Goal: Task Accomplishment & Management: Use online tool/utility

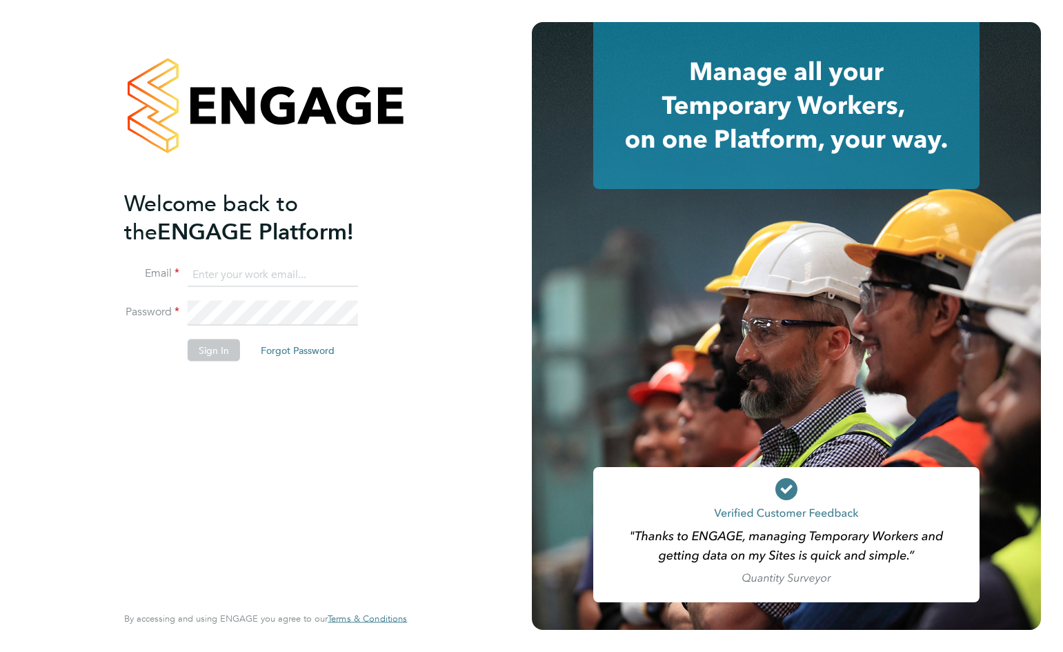
type input "[EMAIL_ADDRESS][DOMAIN_NAME]"
click at [215, 352] on button "Sign In" at bounding box center [214, 350] width 52 height 22
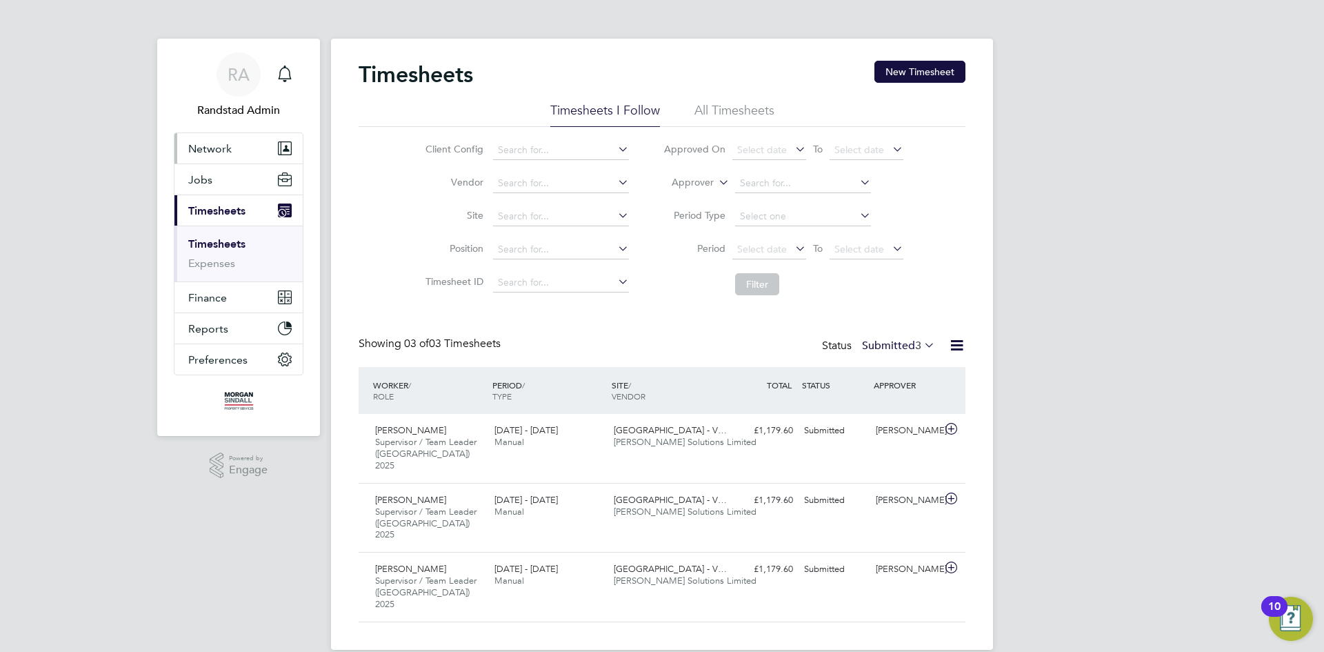
click at [182, 141] on button "Network" at bounding box center [238, 148] width 128 height 30
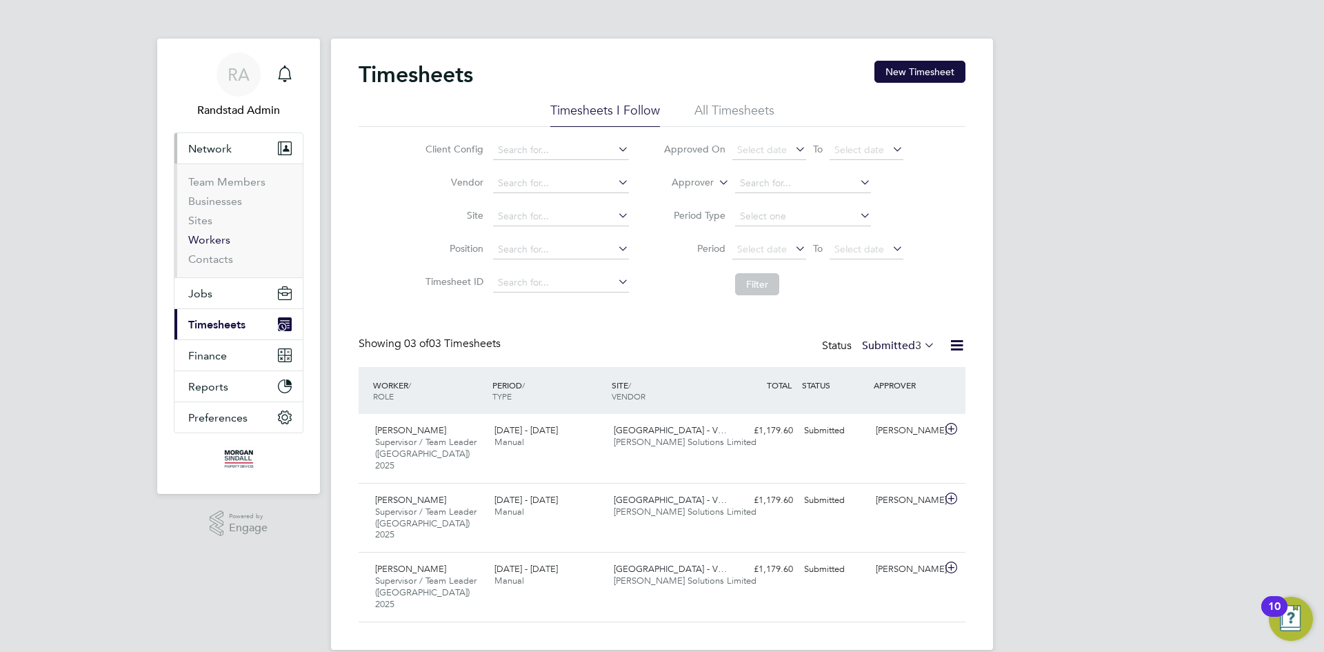
click at [205, 236] on link "Workers" at bounding box center [209, 239] width 42 height 13
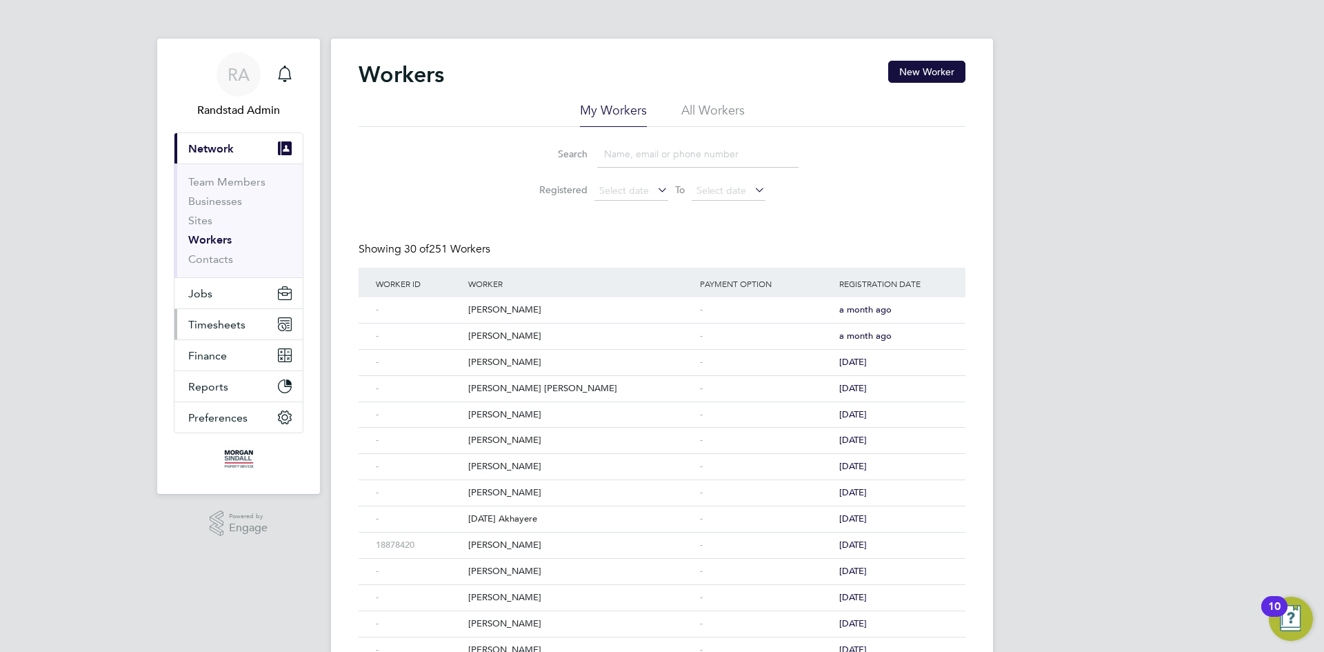
click at [244, 312] on button "Timesheets" at bounding box center [238, 324] width 128 height 30
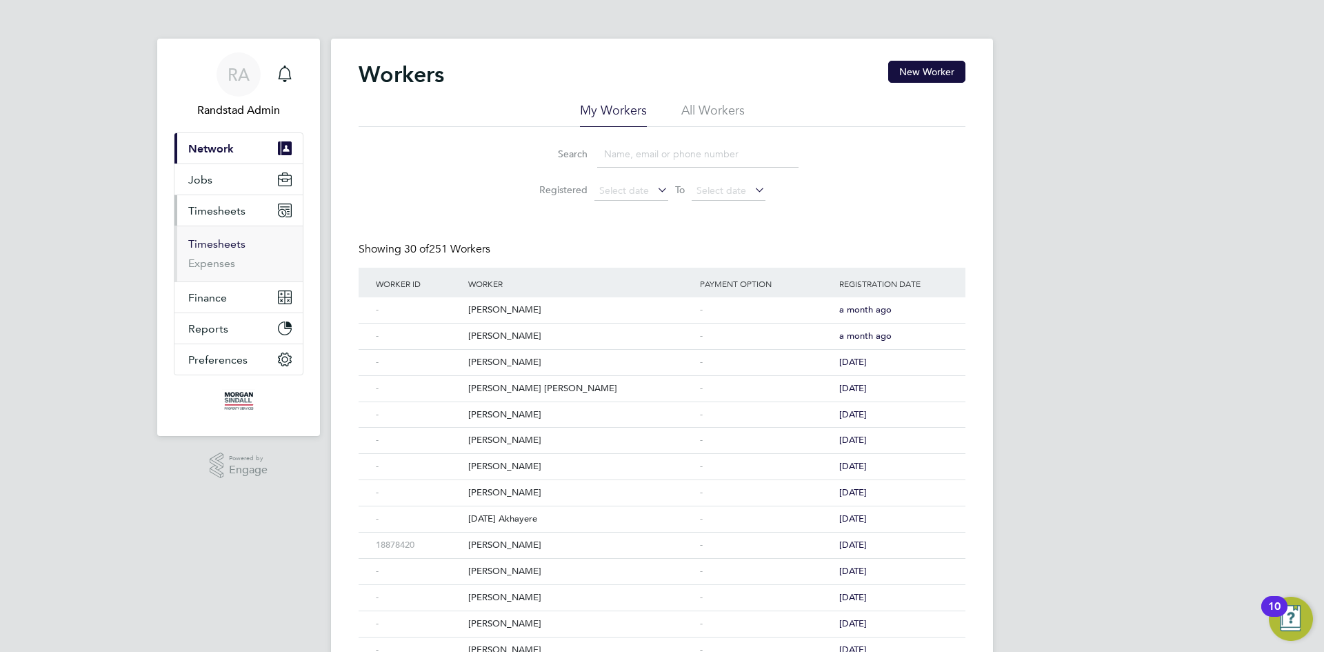
click at [203, 243] on link "Timesheets" at bounding box center [216, 243] width 57 height 13
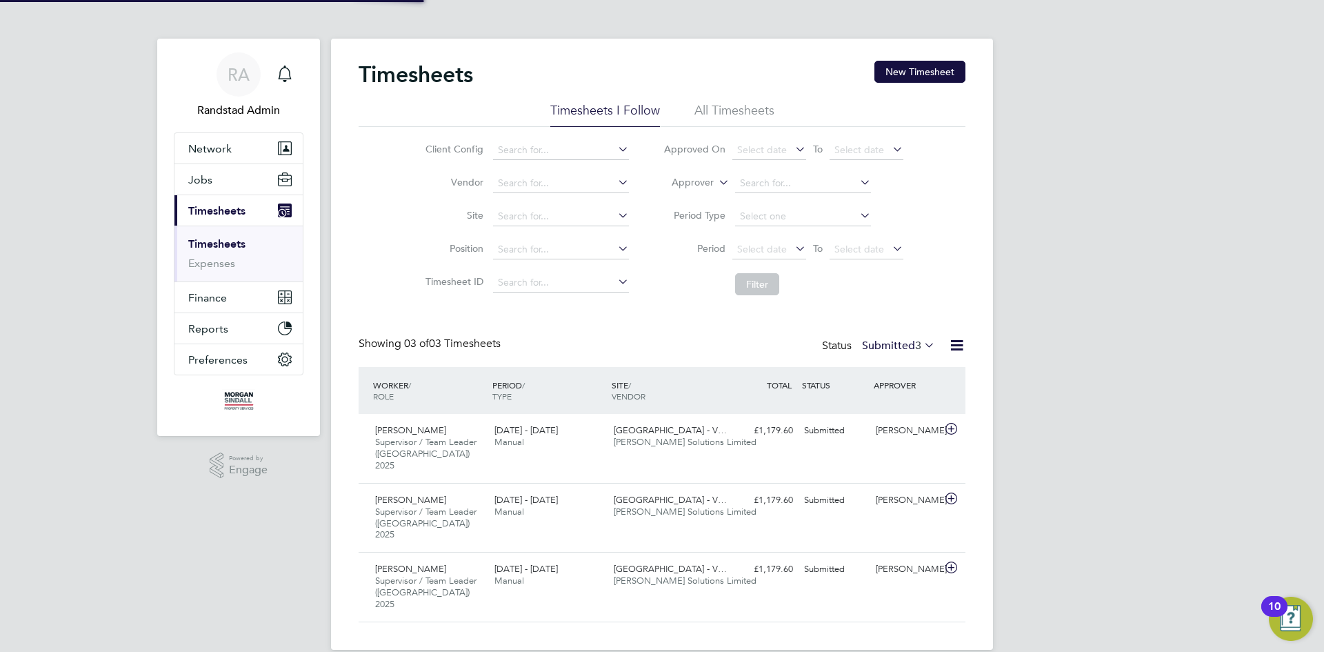
scroll to position [46, 120]
click at [740, 113] on li "All Timesheets" at bounding box center [734, 114] width 80 height 25
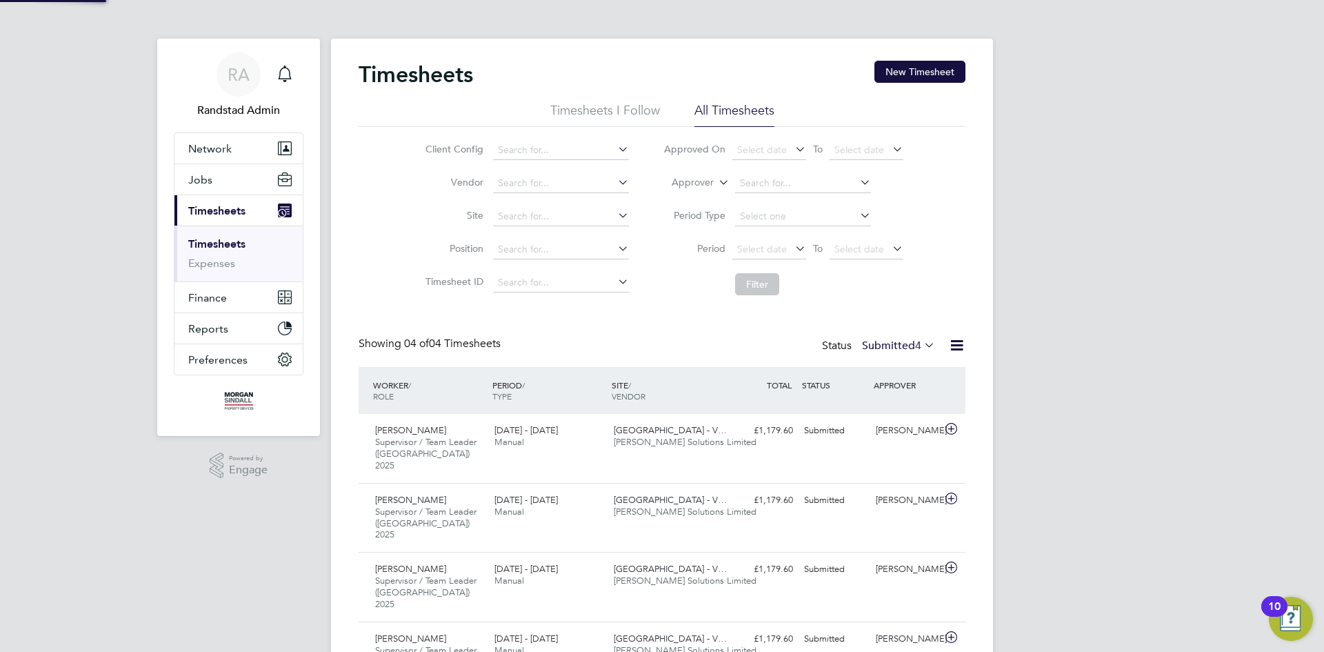
scroll to position [7, 7]
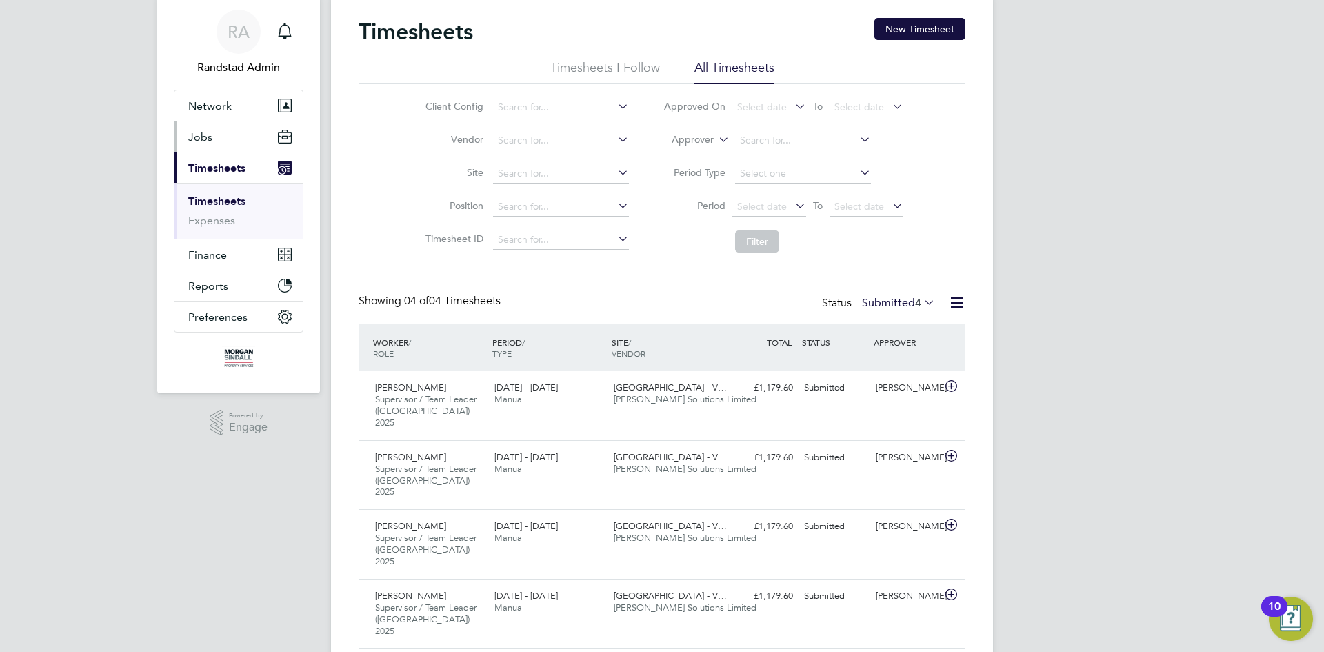
click at [215, 145] on button "Jobs" at bounding box center [238, 136] width 128 height 30
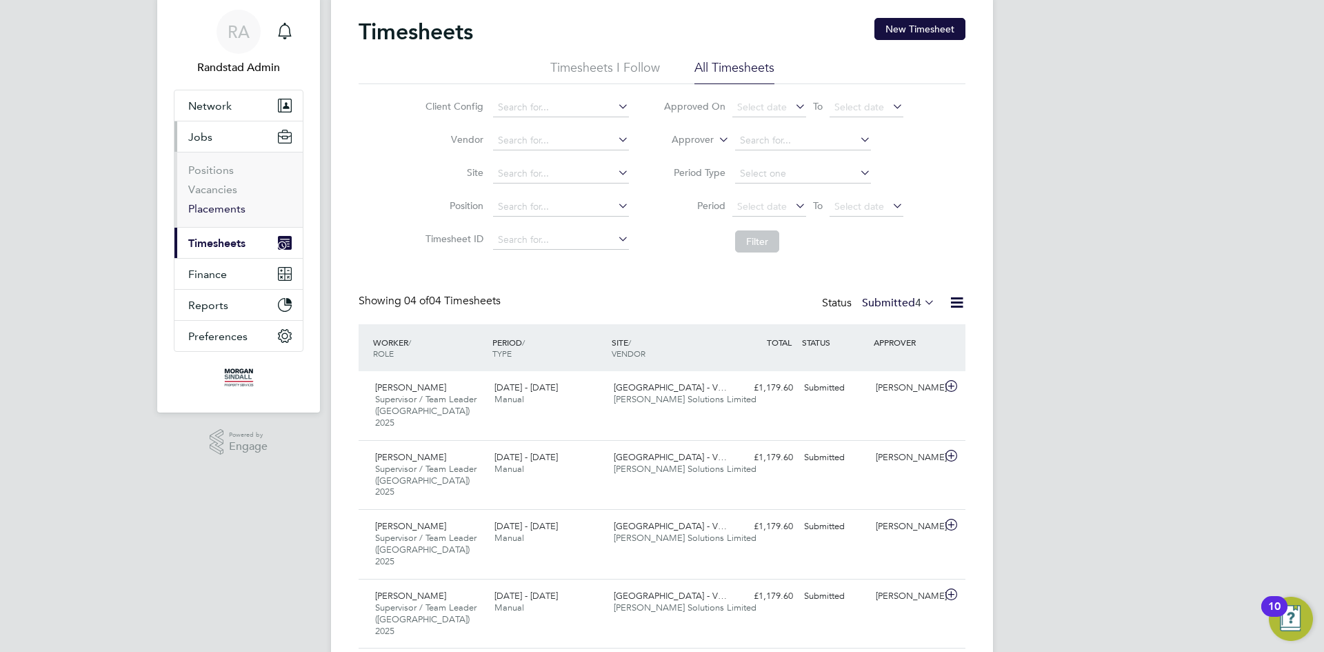
click at [208, 203] on link "Placements" at bounding box center [216, 208] width 57 height 13
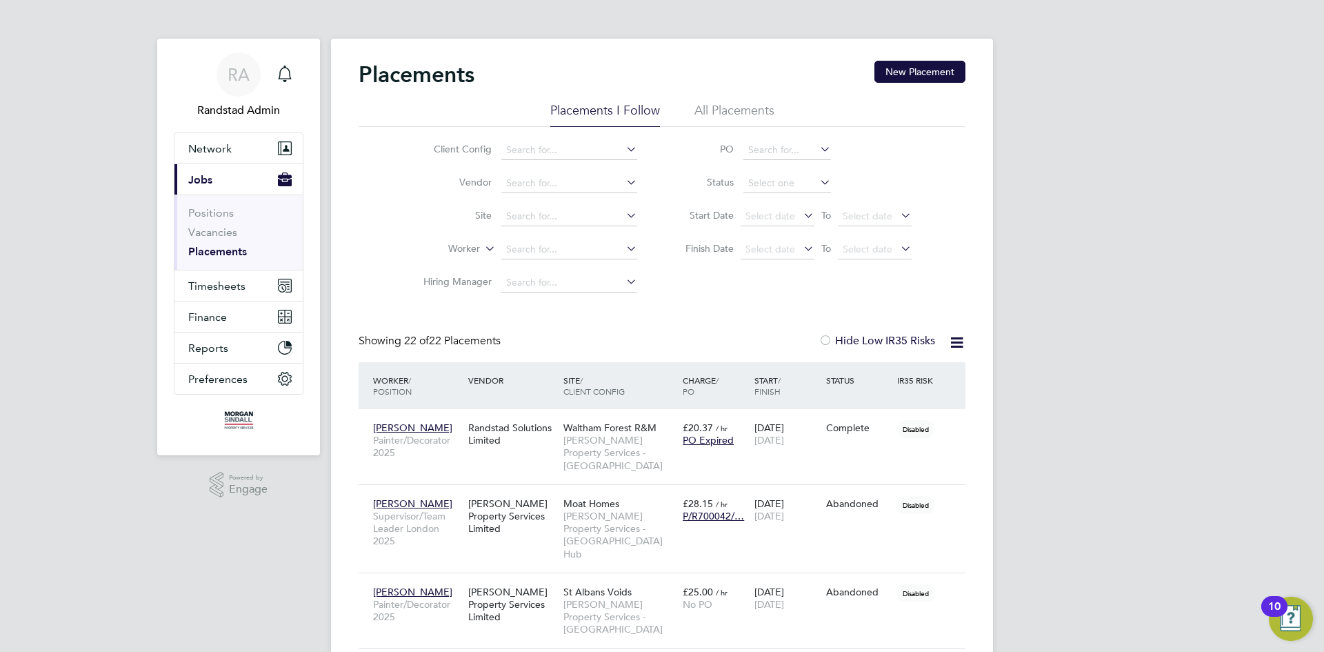
click at [701, 110] on li "All Placements" at bounding box center [734, 114] width 80 height 25
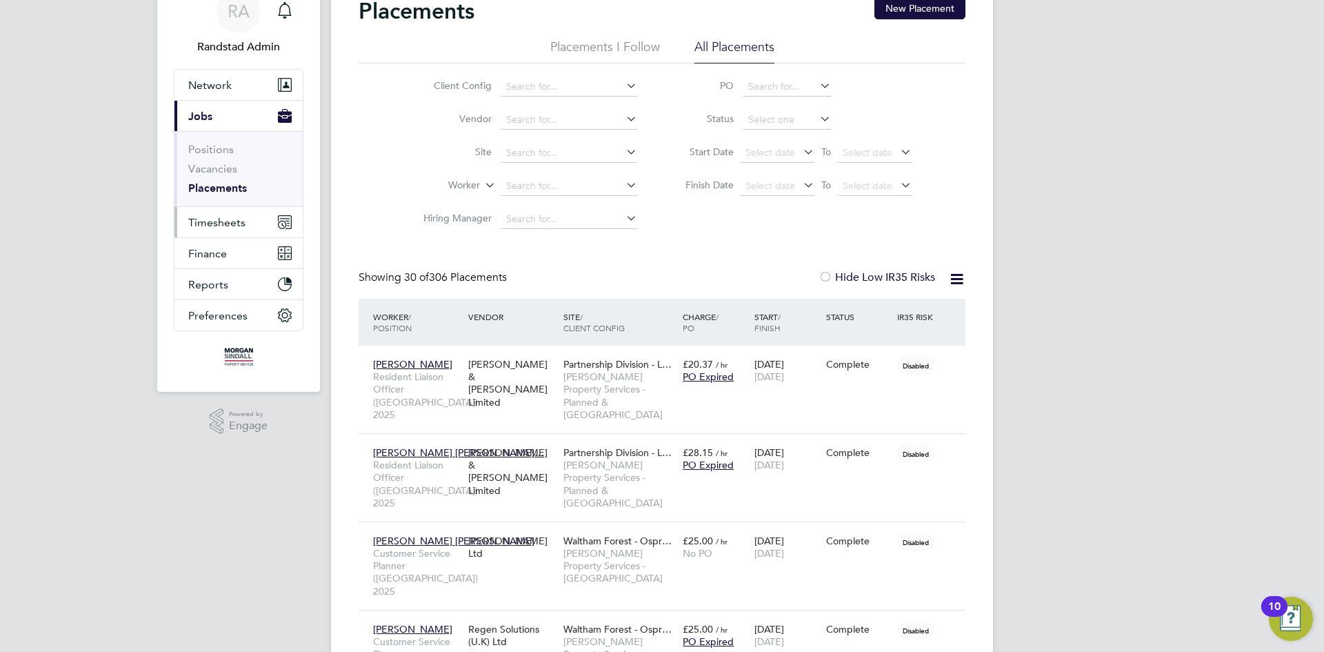
click at [236, 225] on span "Timesheets" at bounding box center [216, 222] width 57 height 13
click at [771, 115] on input at bounding box center [787, 119] width 88 height 19
click at [767, 186] on li "In Progress" at bounding box center [787, 192] width 89 height 18
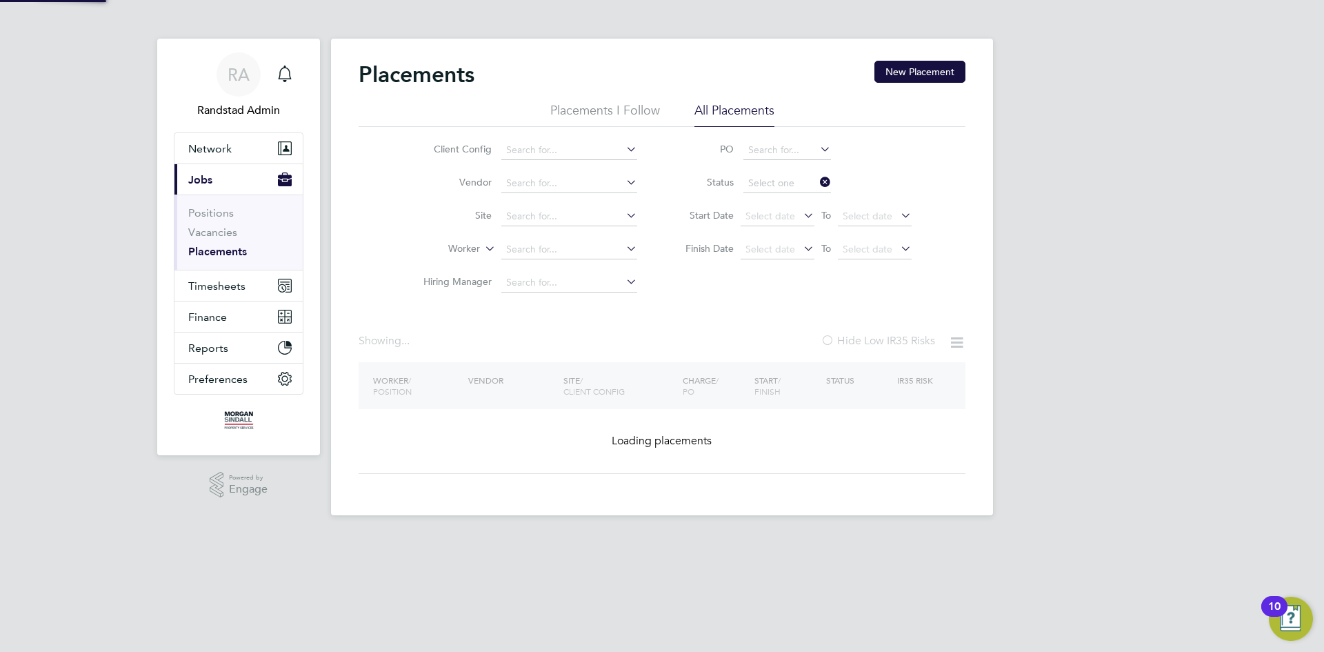
type input "In Progress"
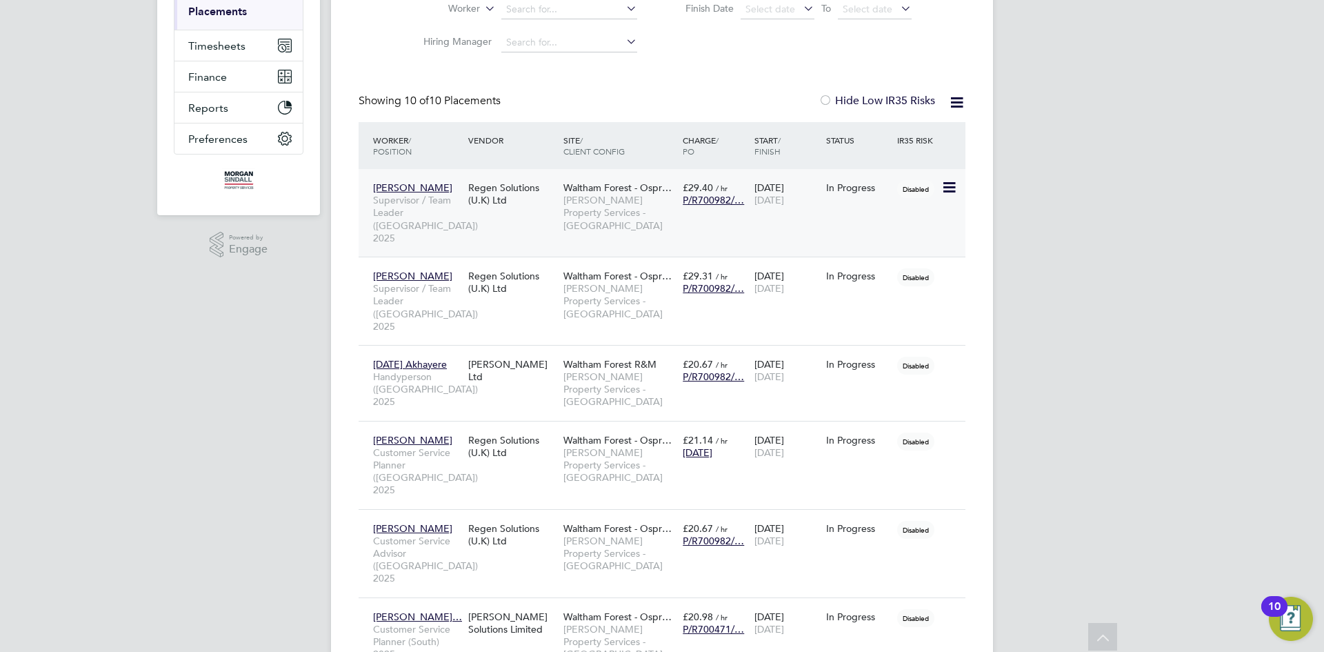
scroll to position [241, 0]
